Goal: Contribute content

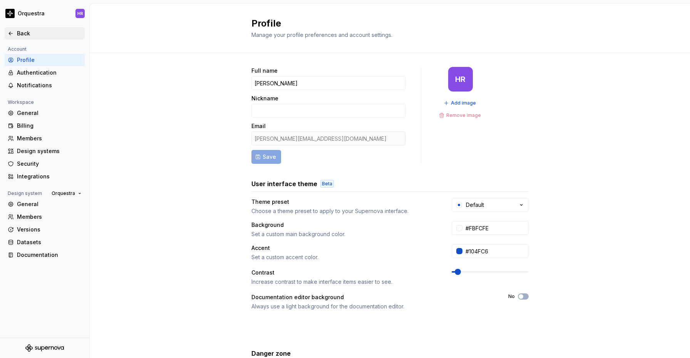
click at [10, 32] on icon at bounding box center [10, 33] width 3 height 3
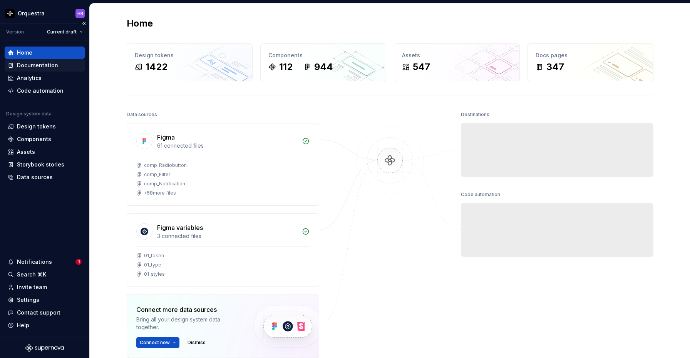
click at [30, 66] on div "Documentation" at bounding box center [37, 66] width 41 height 8
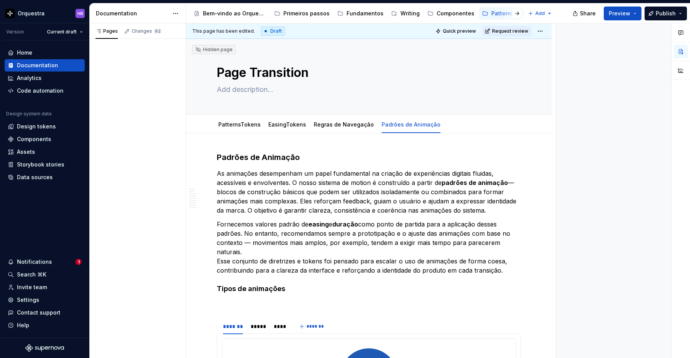
type textarea "*"
